Goal: Information Seeking & Learning: Learn about a topic

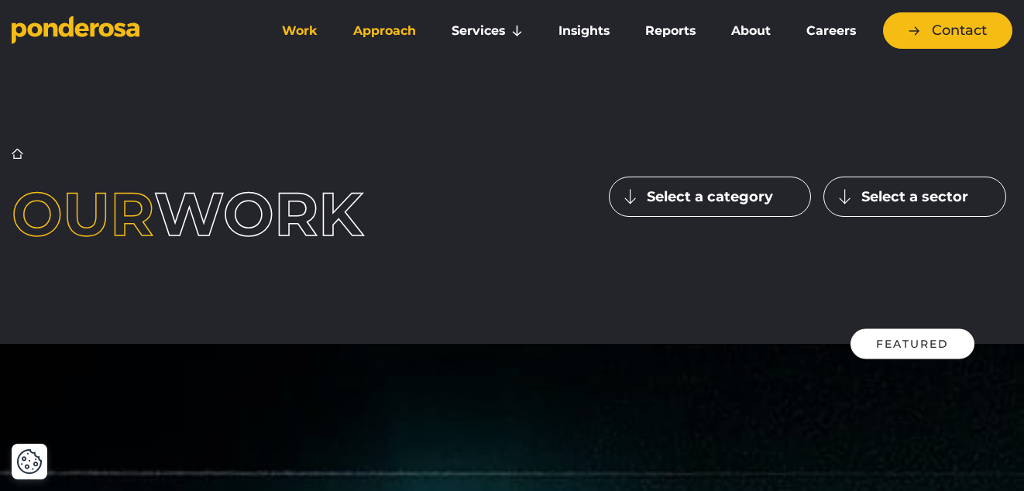
click at [392, 33] on link "Approach" at bounding box center [385, 31] width 92 height 33
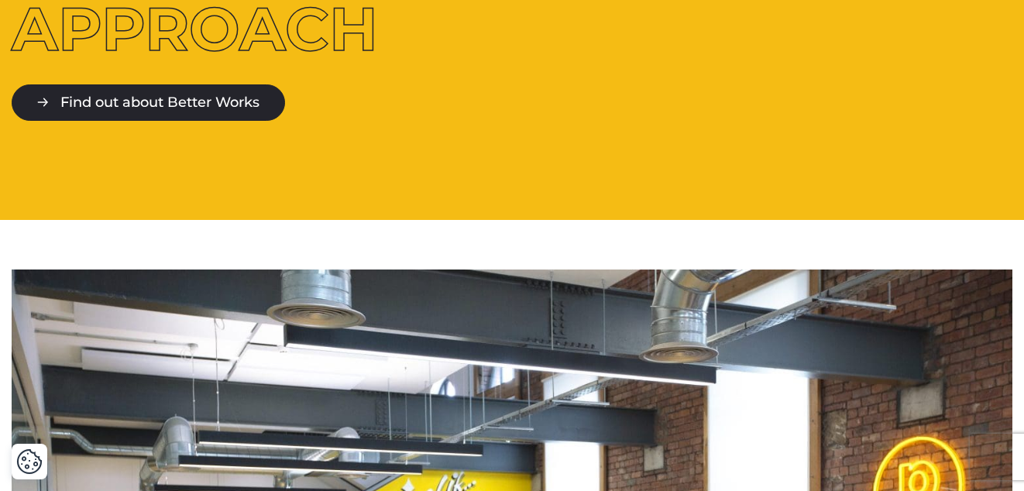
click at [211, 102] on link "Find out about Better Works" at bounding box center [149, 102] width 274 height 36
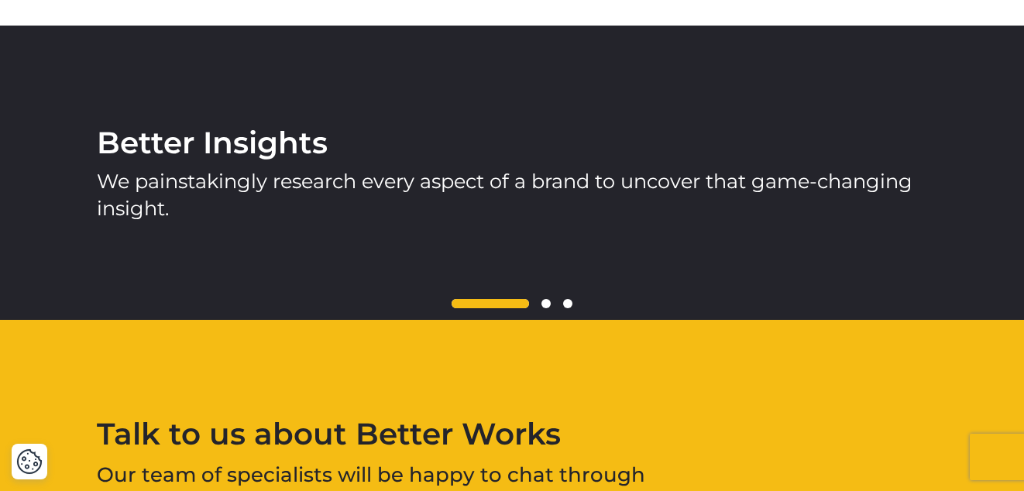
scroll to position [2167, 0]
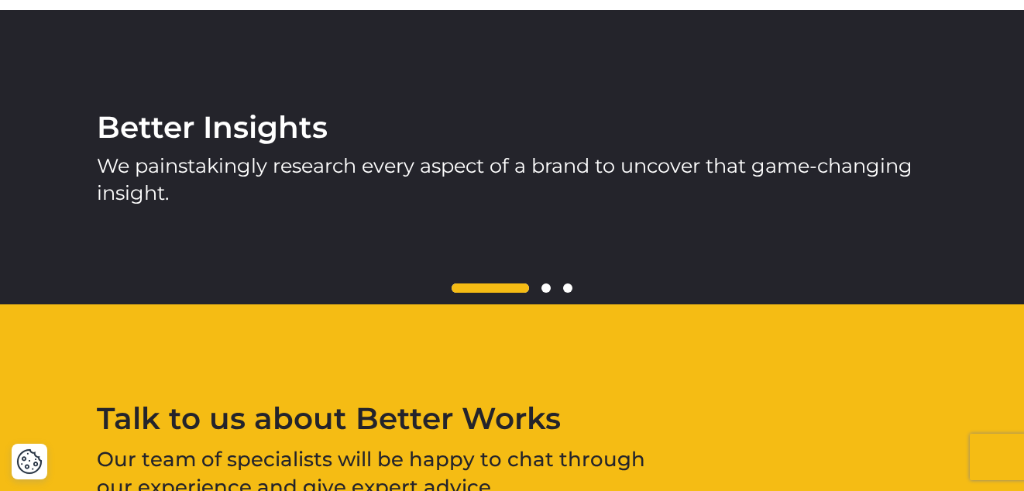
click at [548, 286] on span at bounding box center [546, 288] width 9 height 9
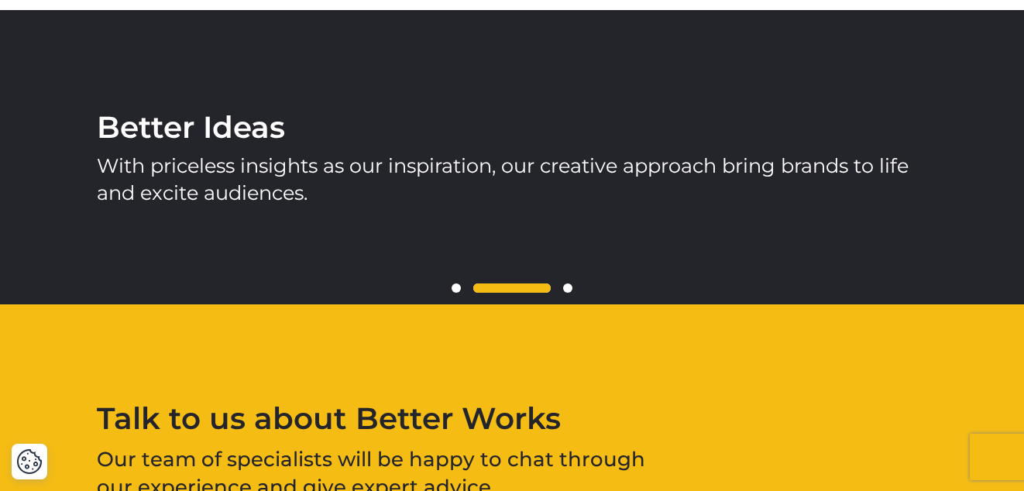
click at [571, 284] on span at bounding box center [567, 288] width 9 height 9
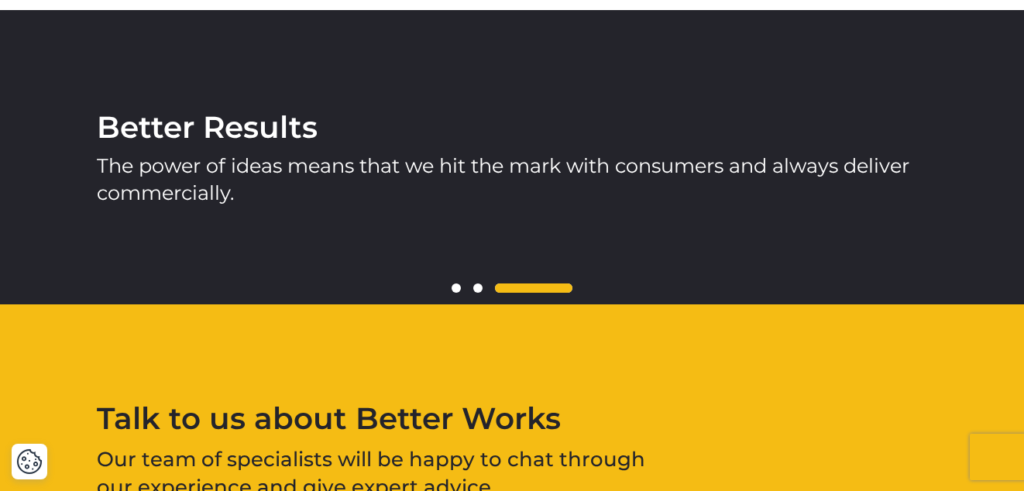
click at [460, 286] on div at bounding box center [512, 289] width 831 height 19
click at [457, 284] on span at bounding box center [456, 288] width 9 height 9
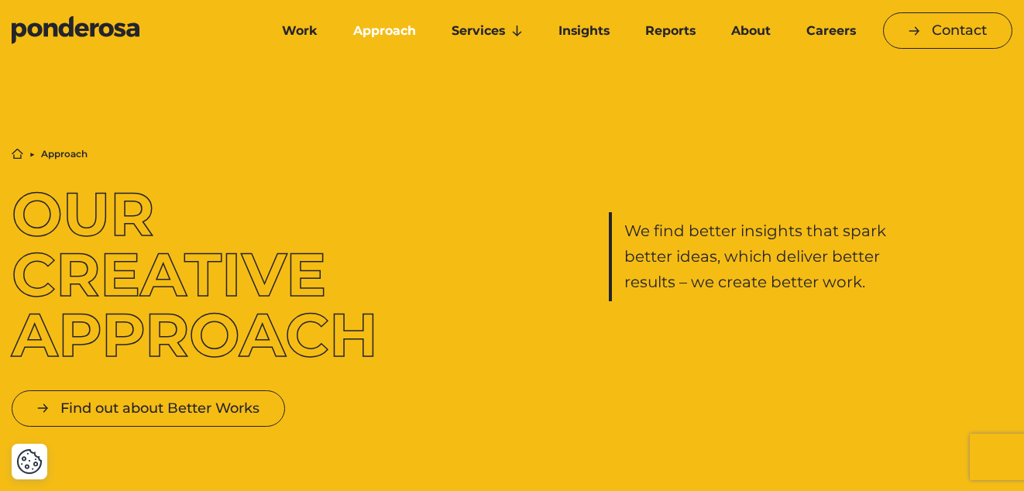
scroll to position [0, 0]
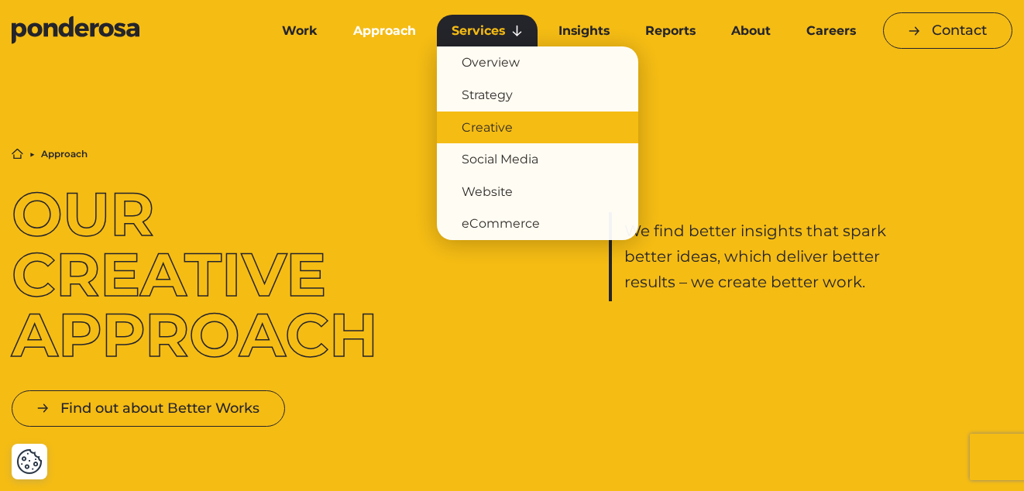
click at [501, 125] on link "Creative" at bounding box center [537, 128] width 201 height 33
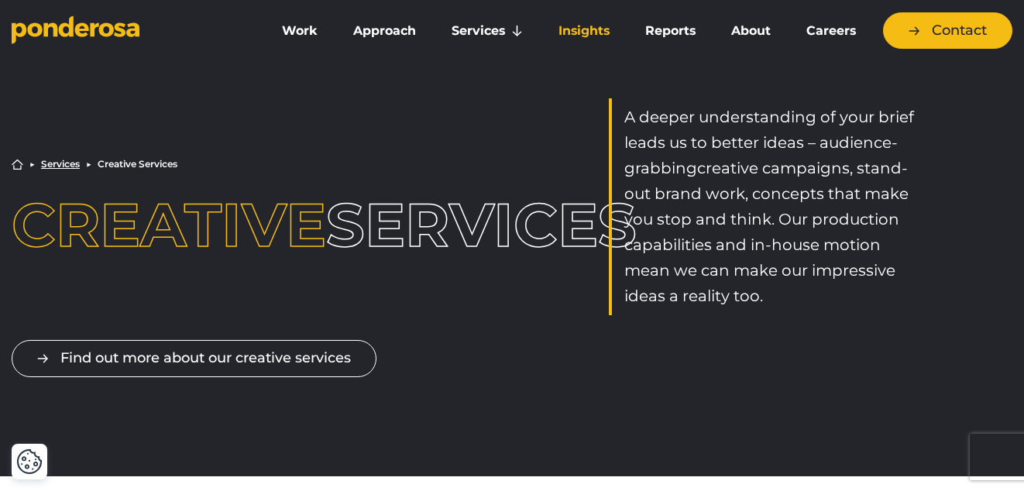
click at [593, 40] on link "Insights" at bounding box center [584, 31] width 81 height 33
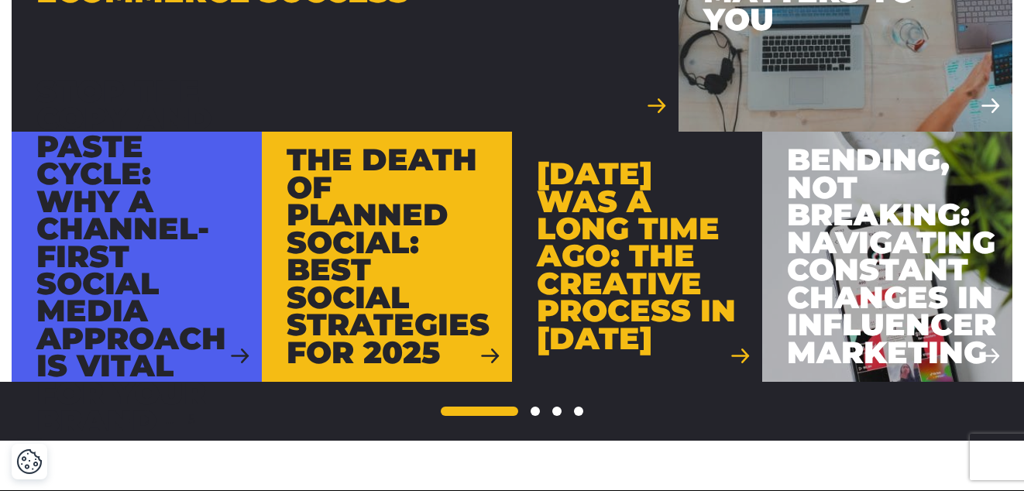
scroll to position [1541, 0]
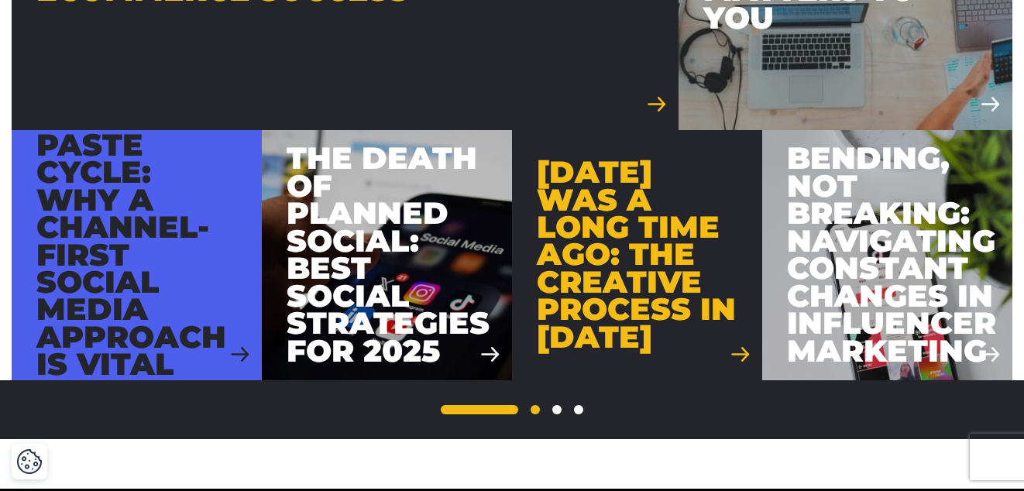
click at [535, 409] on link "2" at bounding box center [535, 409] width 9 height 9
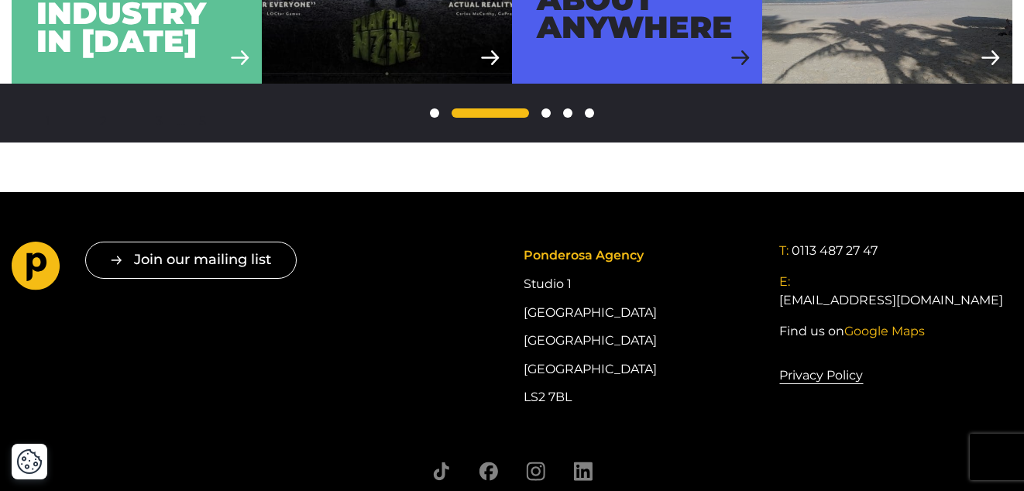
scroll to position [1107, 0]
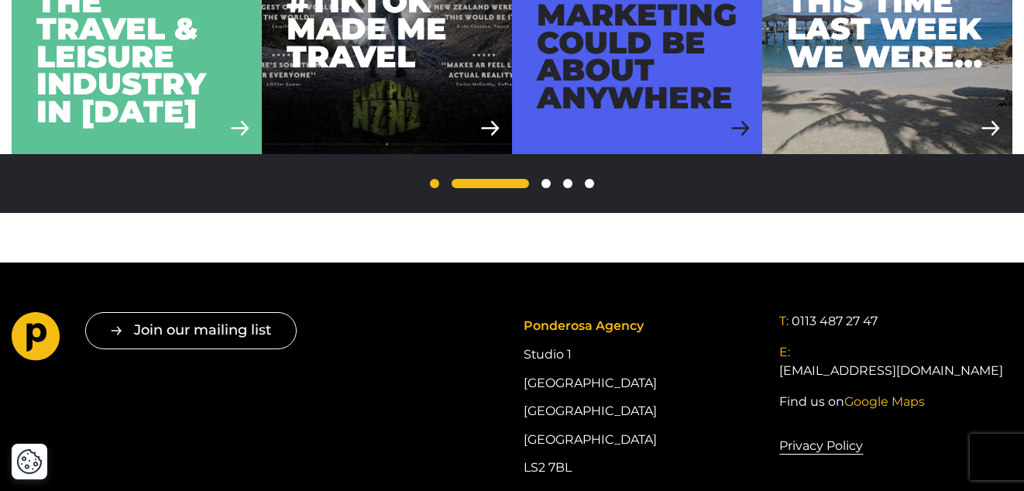
click at [433, 182] on link "1" at bounding box center [434, 183] width 9 height 9
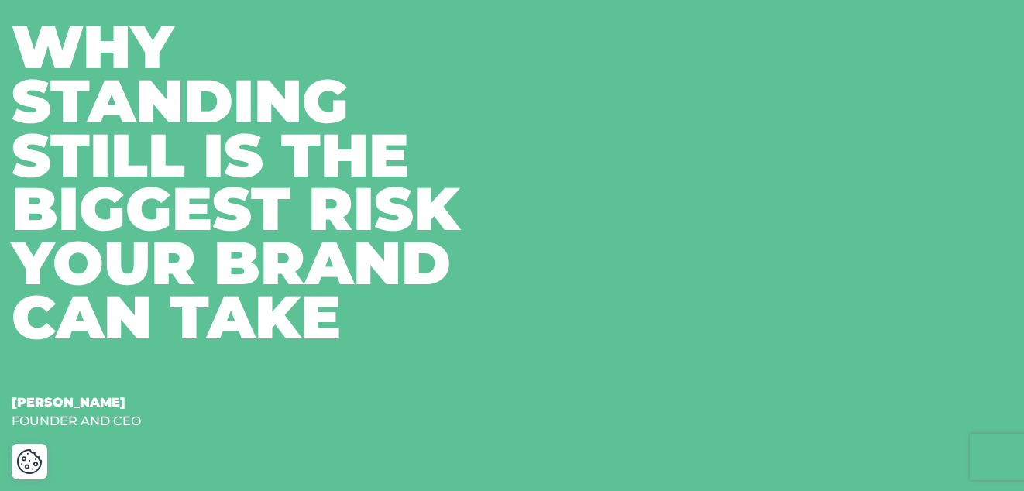
scroll to position [422, 0]
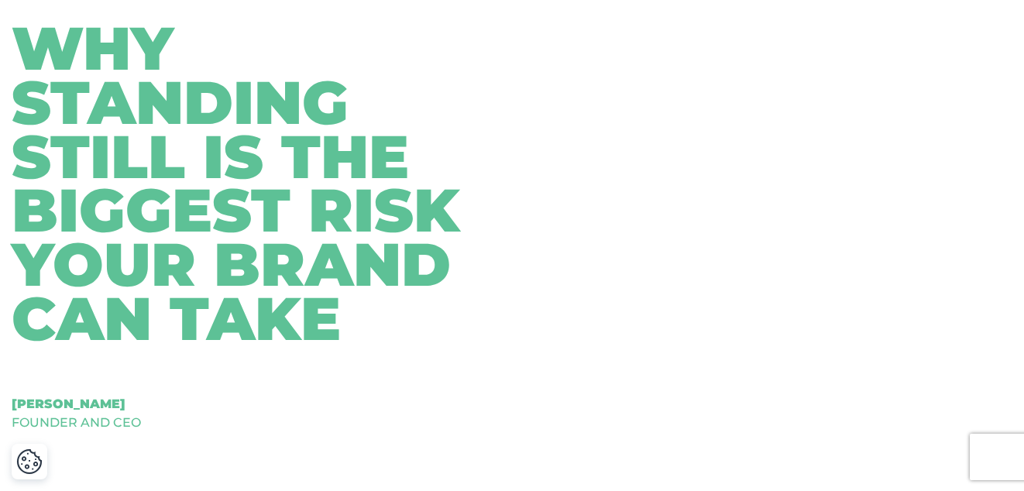
click at [198, 246] on div "Why Standing Still Is The Biggest Risk Your Brand Can Take" at bounding box center [256, 184] width 489 height 324
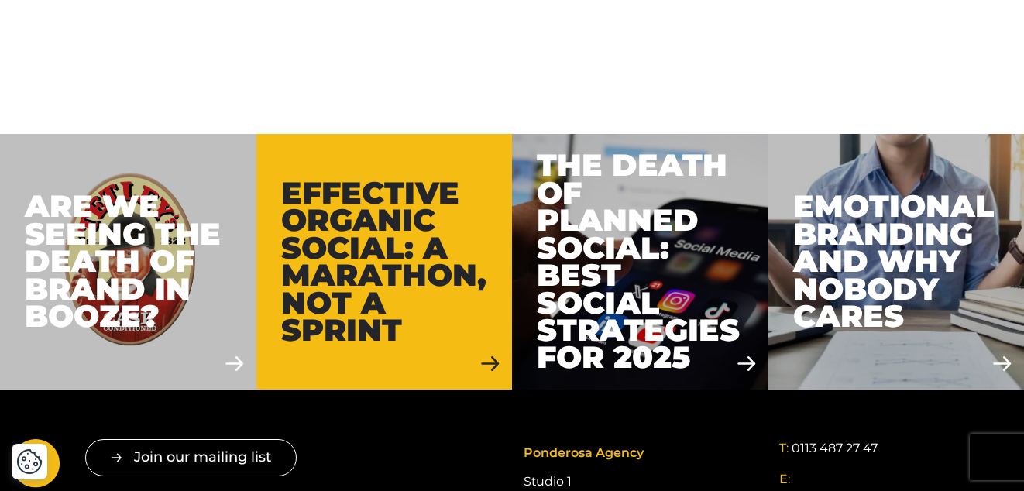
scroll to position [2585, 0]
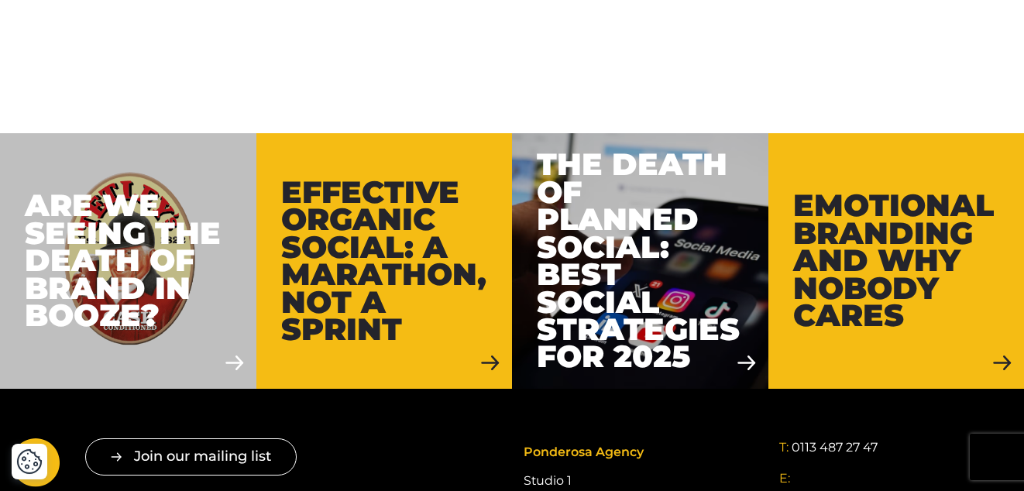
click at [856, 192] on div "Emotional branding and why nobody cares" at bounding box center [897, 260] width 207 height 137
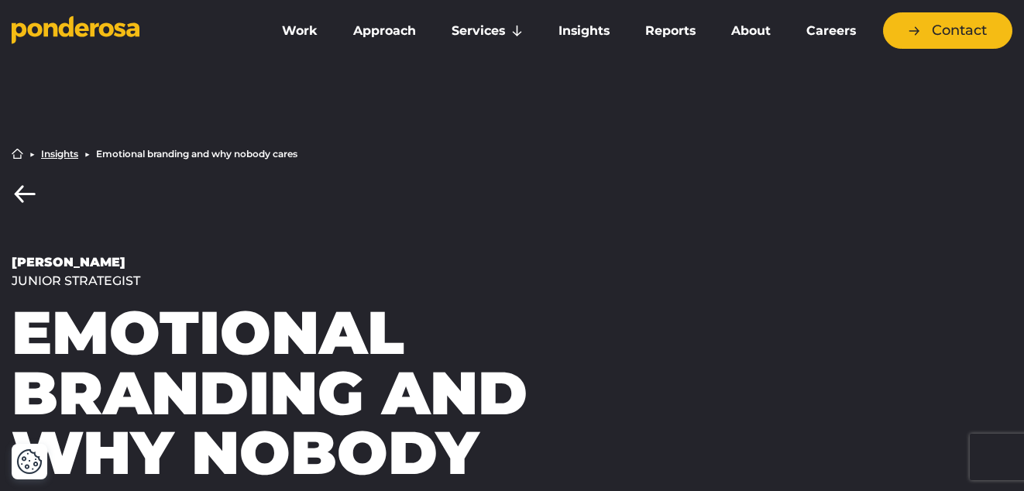
click at [68, 155] on link "Insights" at bounding box center [59, 154] width 37 height 9
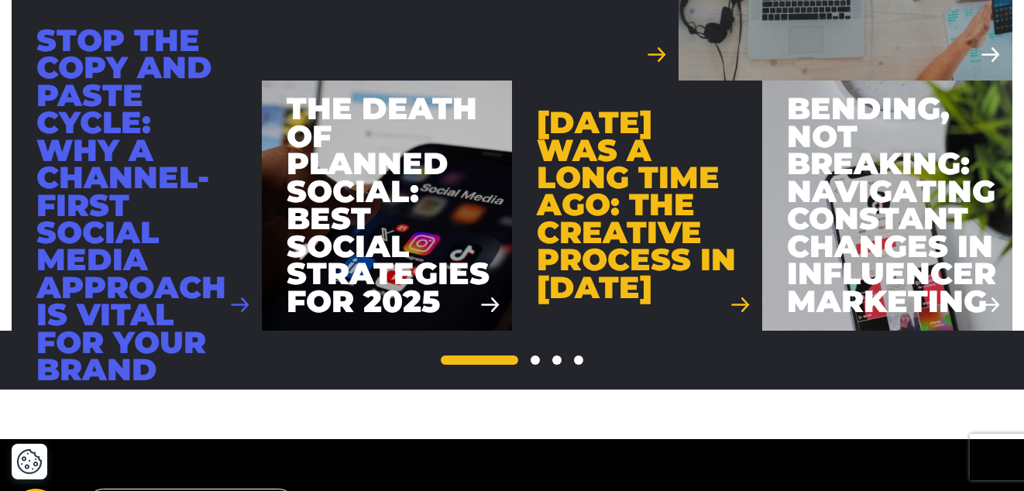
scroll to position [1593, 0]
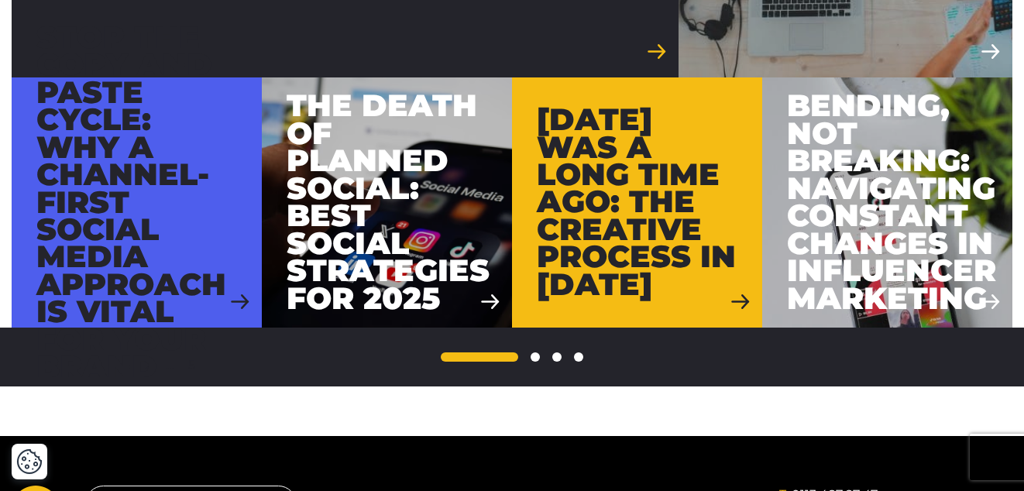
click at [693, 198] on div "[DATE] was a long time ago: The creative process in [DATE]" at bounding box center [637, 202] width 201 height 192
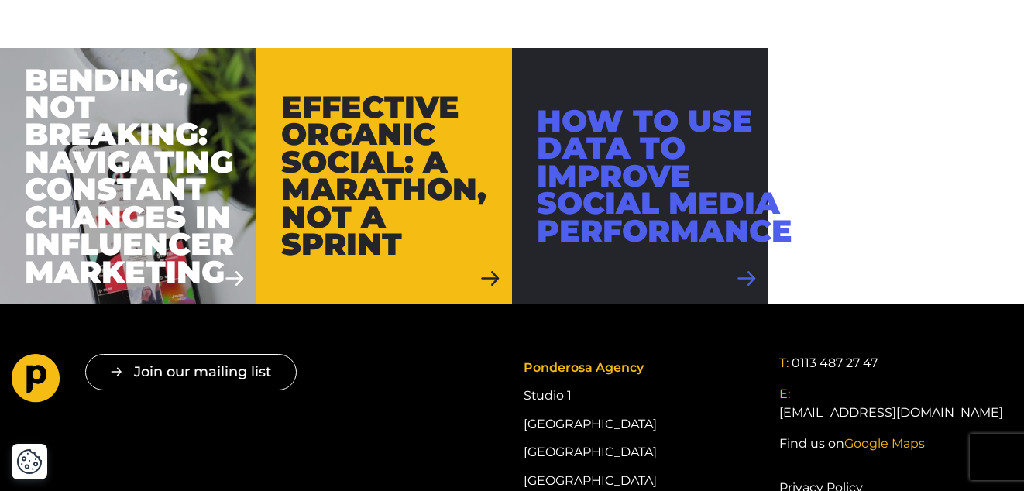
scroll to position [3548, 0]
